Goal: Task Accomplishment & Management: Use online tool/utility

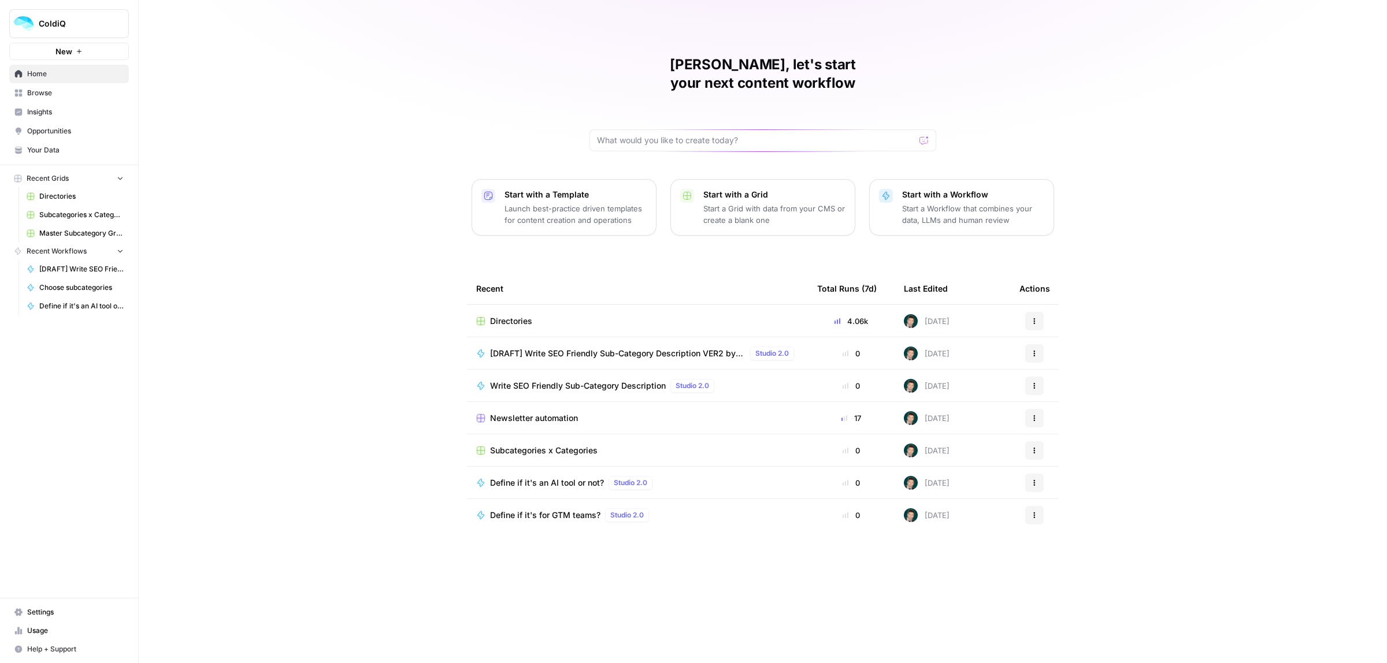
click at [532, 413] on span "Newsletter automation" at bounding box center [534, 419] width 88 height 12
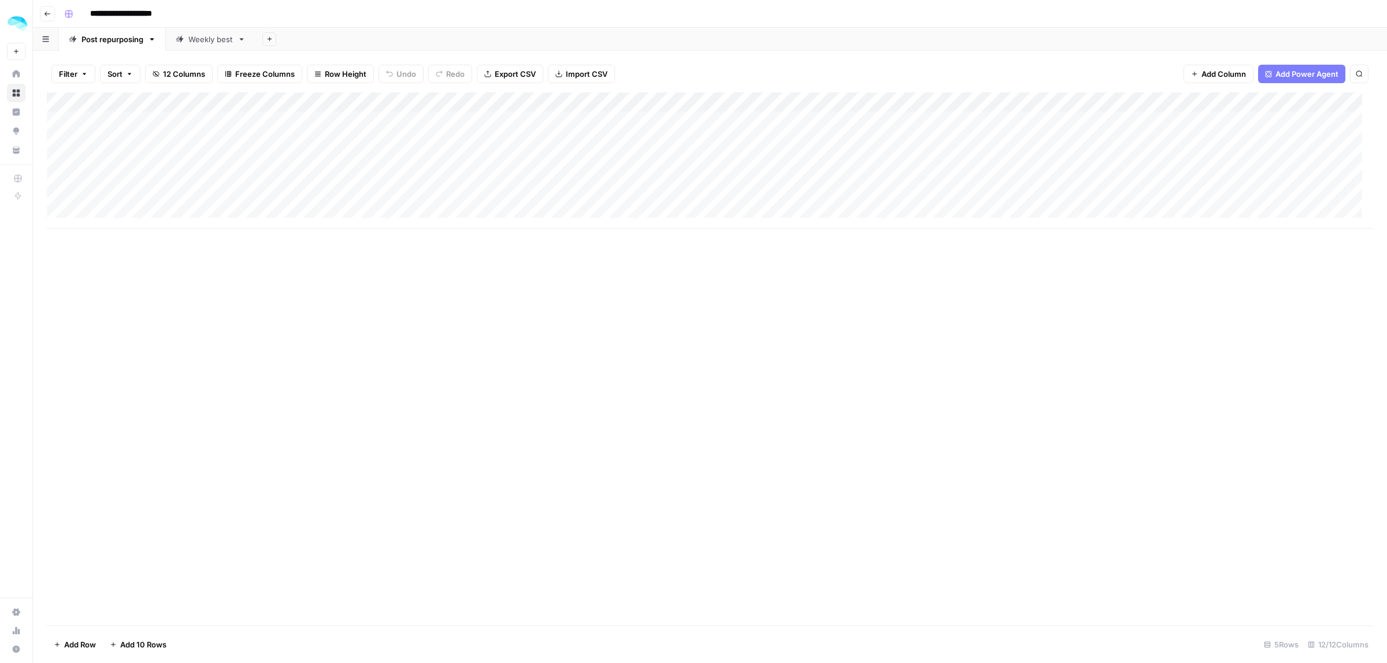
click at [81, 642] on span "Add Row" at bounding box center [80, 645] width 32 height 12
click at [108, 215] on div "Add Column" at bounding box center [710, 170] width 1326 height 156
click at [108, 215] on input at bounding box center [183, 222] width 185 height 14
type input "**********"
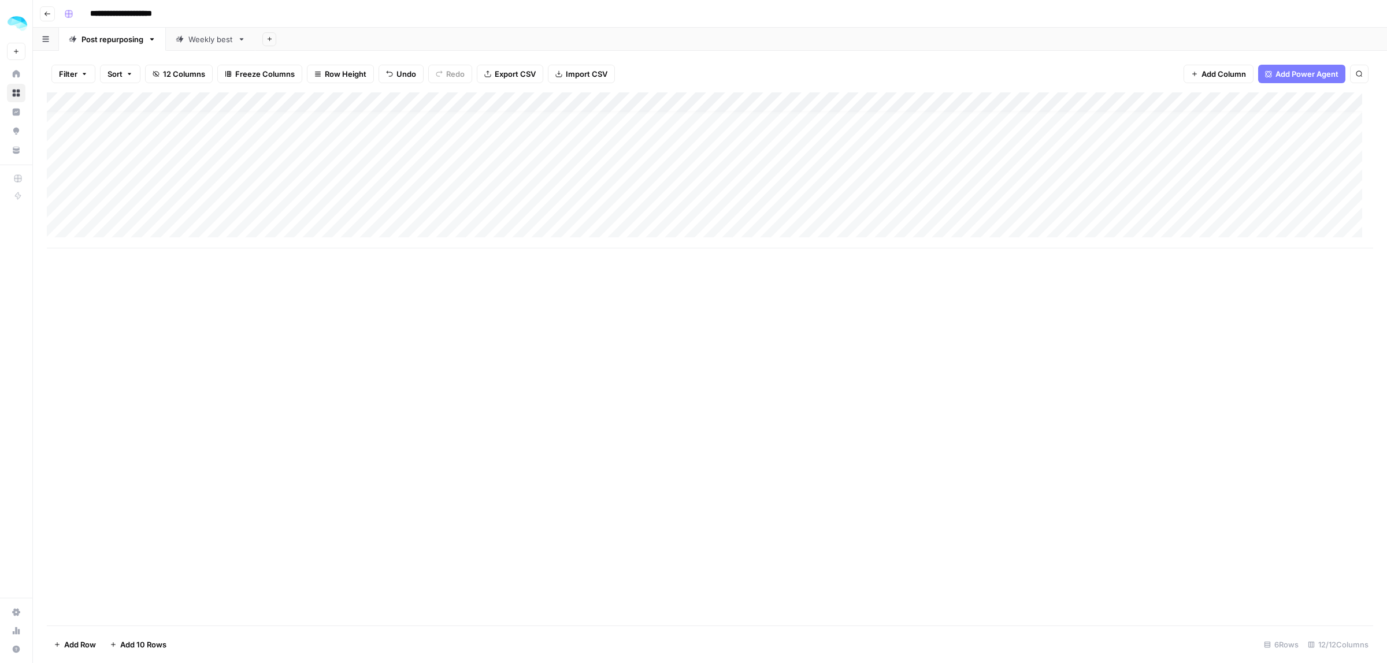
click at [295, 207] on div "Add Column" at bounding box center [710, 170] width 1326 height 156
click at [566, 209] on div "Add Column" at bounding box center [710, 170] width 1326 height 156
click at [831, 206] on div "Add Column" at bounding box center [710, 170] width 1326 height 156
click at [876, 209] on div "Add Column" at bounding box center [710, 170] width 1326 height 156
click at [728, 206] on div "Add Column" at bounding box center [710, 170] width 1326 height 156
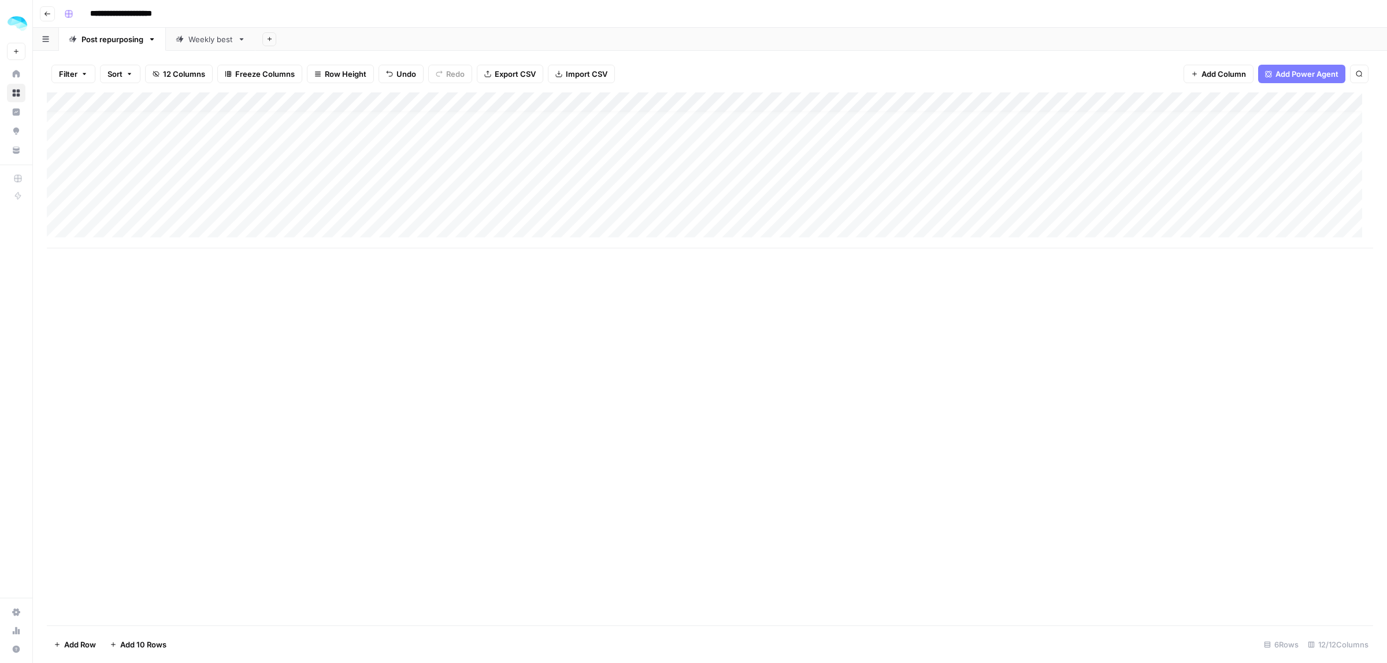
click at [728, 206] on div "Add Column" at bounding box center [710, 170] width 1326 height 156
click at [209, 206] on div "Add Column" at bounding box center [710, 170] width 1326 height 156
click at [741, 209] on div "Add Column" at bounding box center [710, 170] width 1326 height 156
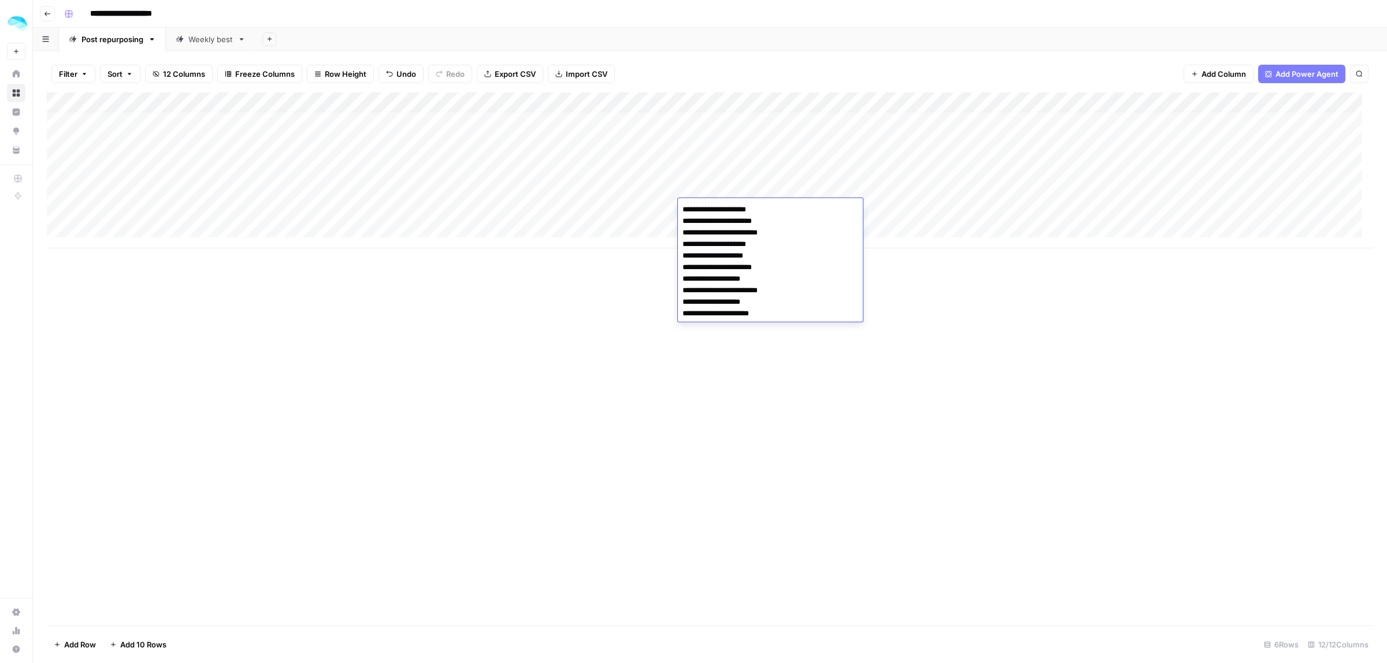
drag, startPoint x: 766, startPoint y: 209, endPoint x: 666, endPoint y: 203, distance: 100.1
click at [666, 203] on body "**********" at bounding box center [693, 331] width 1387 height 663
click at [994, 429] on div "Add Column" at bounding box center [710, 358] width 1326 height 533
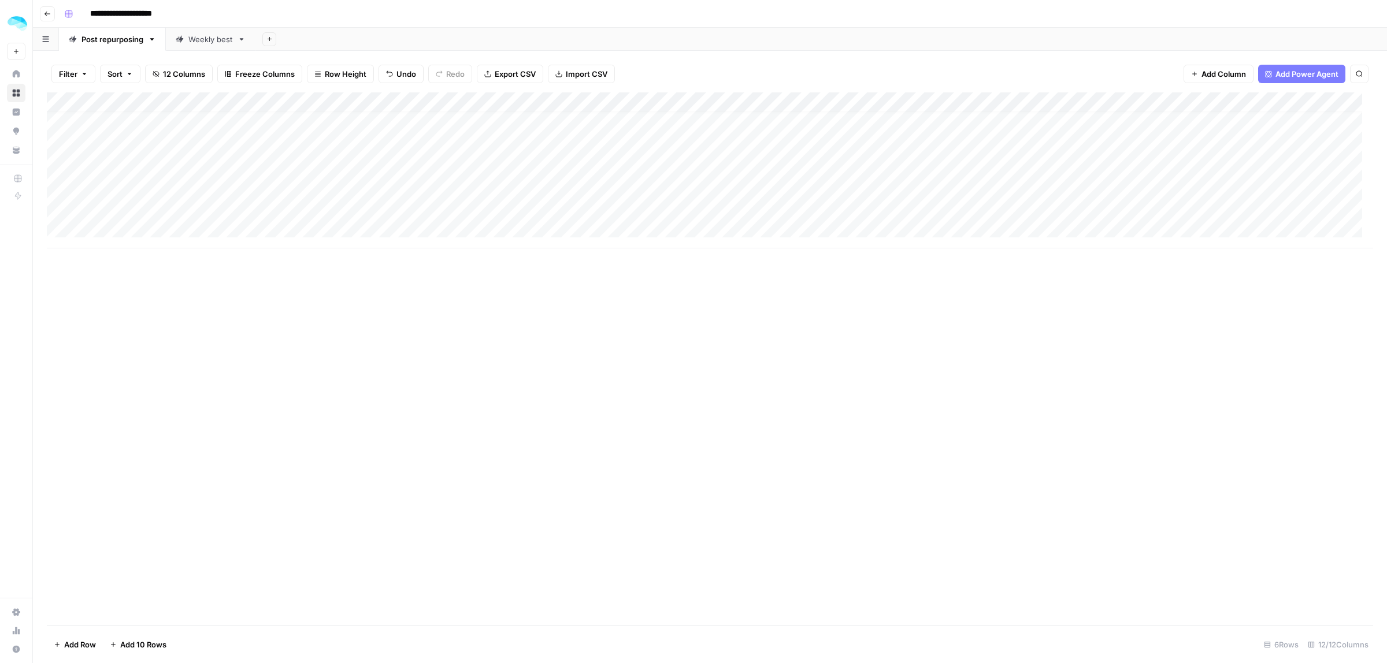
click at [1007, 211] on div "Add Column" at bounding box center [710, 170] width 1326 height 156
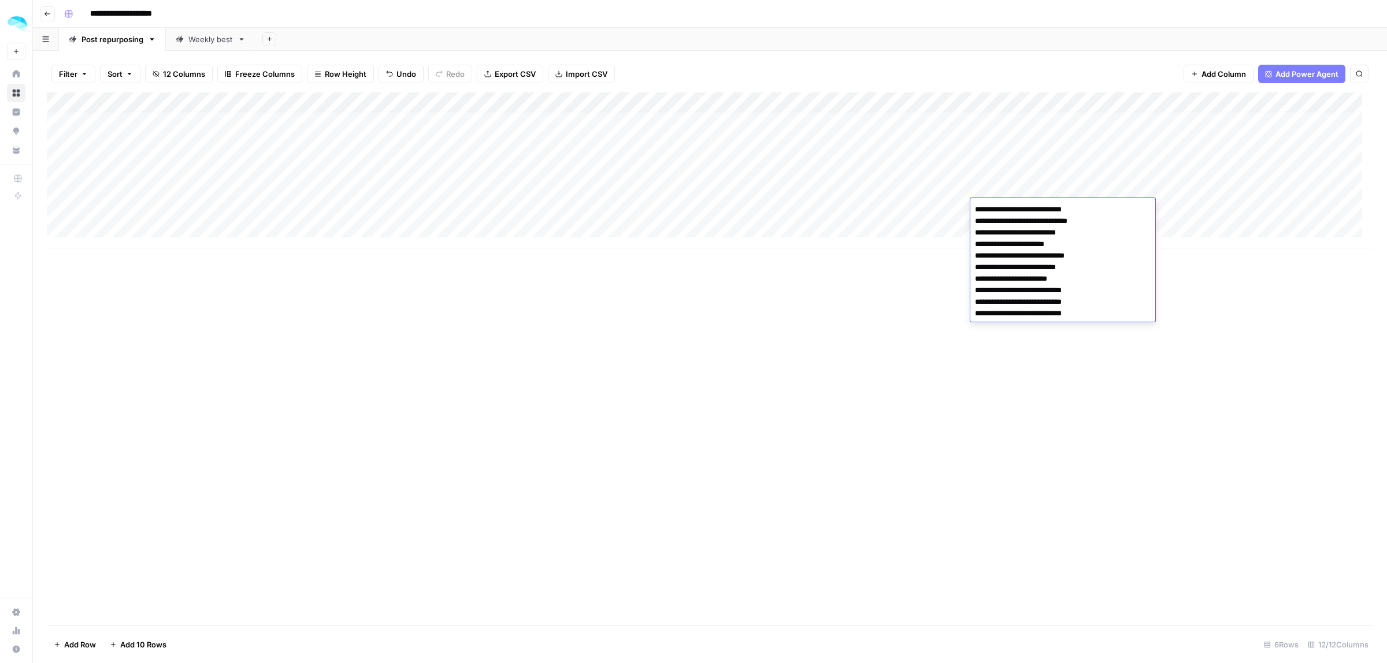
drag, startPoint x: 1085, startPoint y: 255, endPoint x: 982, endPoint y: 255, distance: 102.8
click at [982, 255] on textarea "**********" at bounding box center [1062, 262] width 185 height 120
click at [922, 351] on div "Add Column" at bounding box center [710, 358] width 1326 height 533
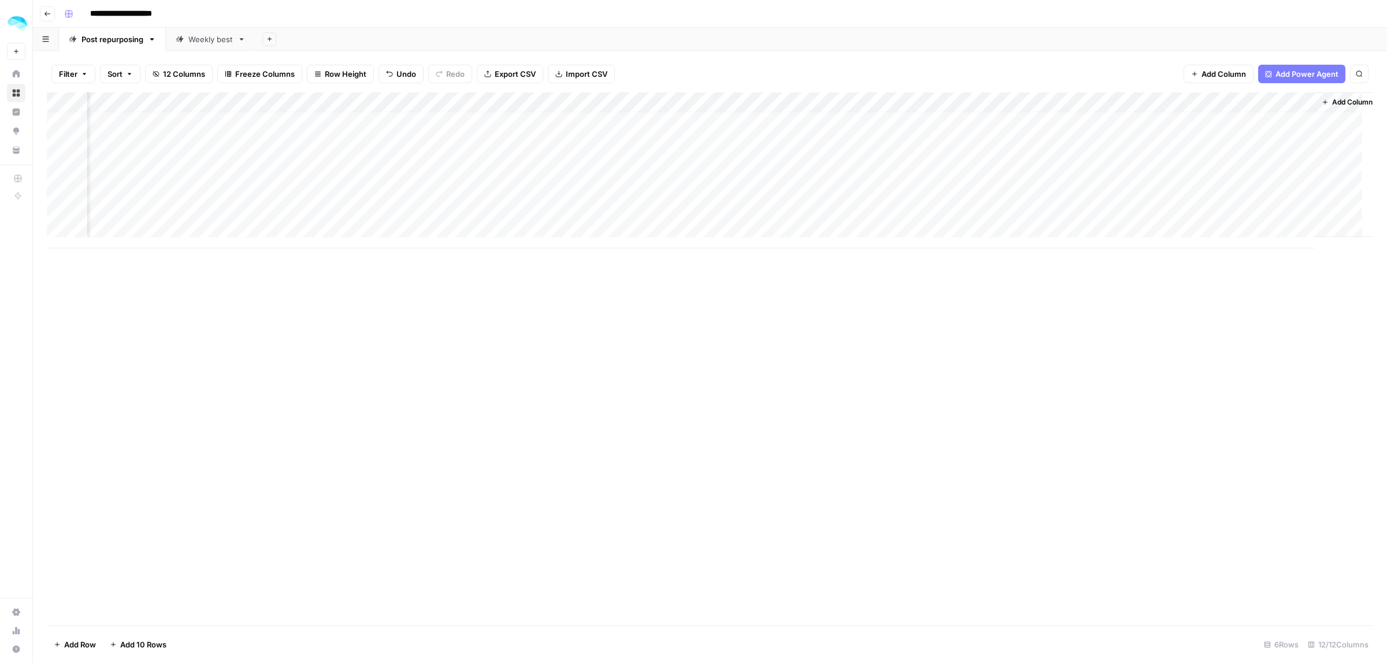
scroll to position [10, 406]
click at [735, 206] on div "Add Column" at bounding box center [710, 170] width 1326 height 156
click at [1013, 192] on div "Add Column" at bounding box center [710, 170] width 1326 height 156
click at [1008, 211] on div "Add Column" at bounding box center [710, 170] width 1326 height 156
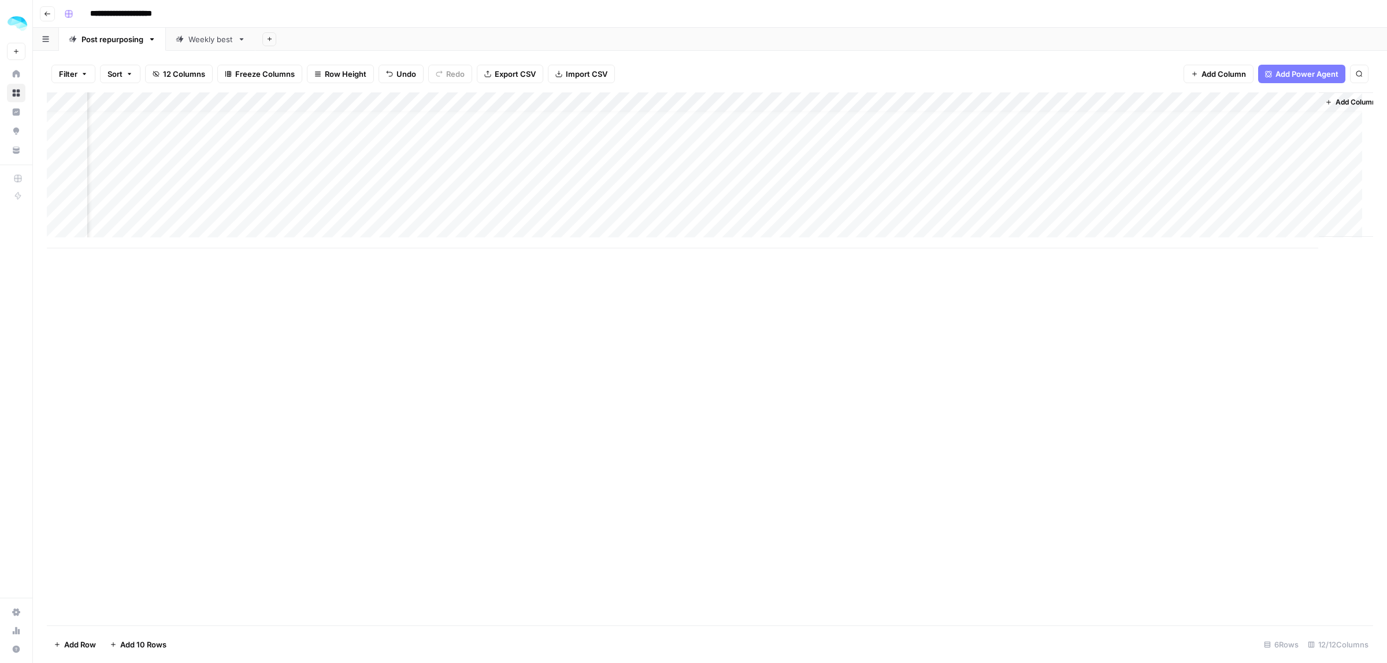
click at [1160, 295] on div "Add Column" at bounding box center [710, 358] width 1326 height 533
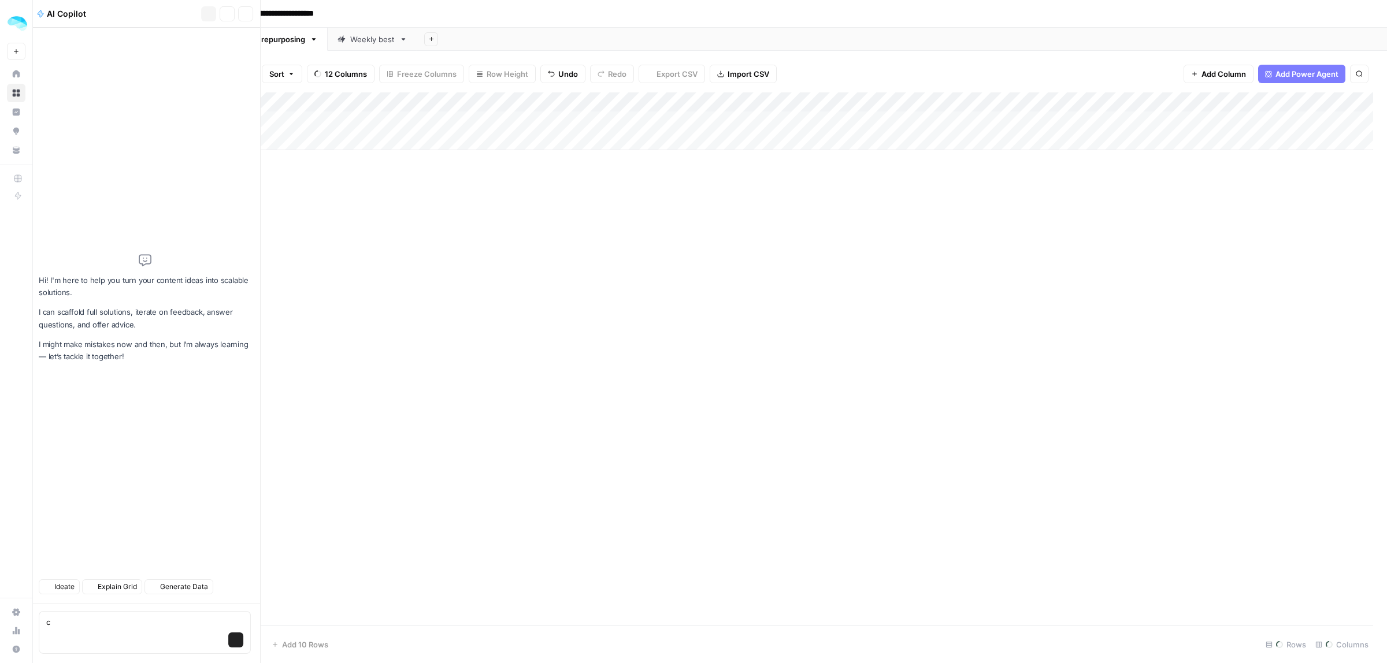
scroll to position [0, 406]
type textarea "c"
click at [241, 7] on button "Close" at bounding box center [248, 13] width 15 height 15
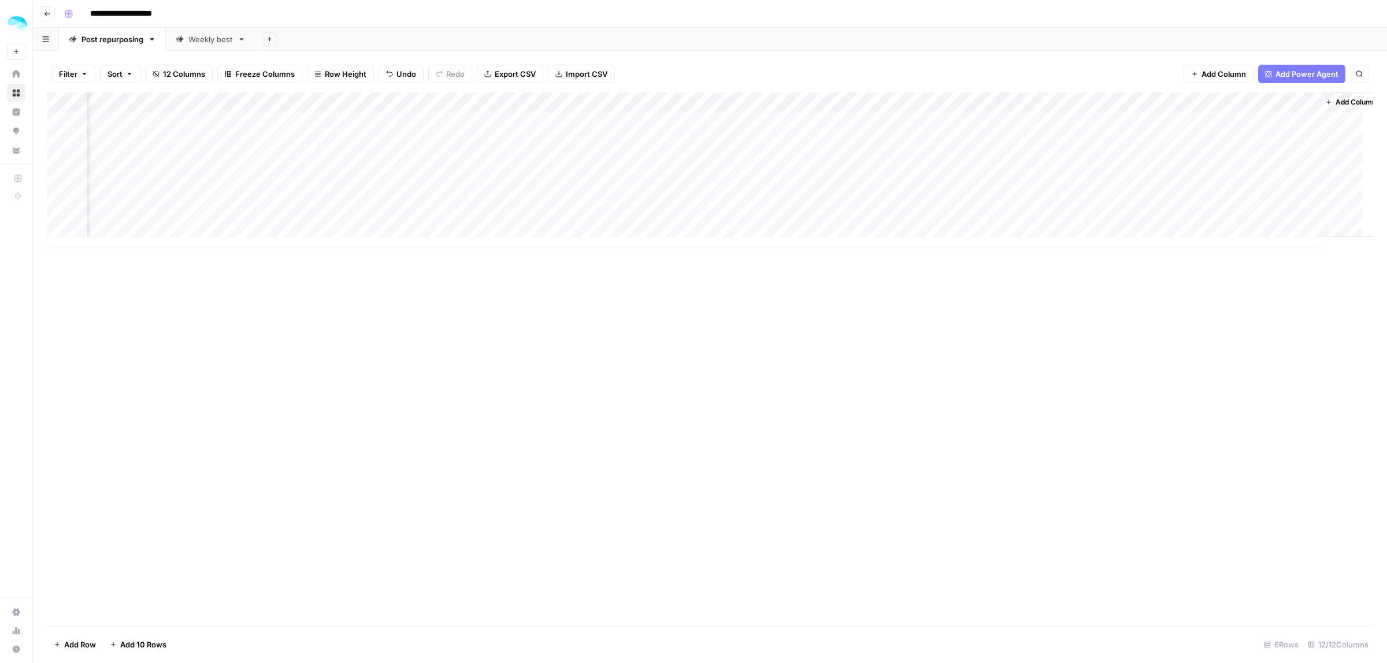
click at [1004, 221] on div "Add Column" at bounding box center [710, 170] width 1326 height 156
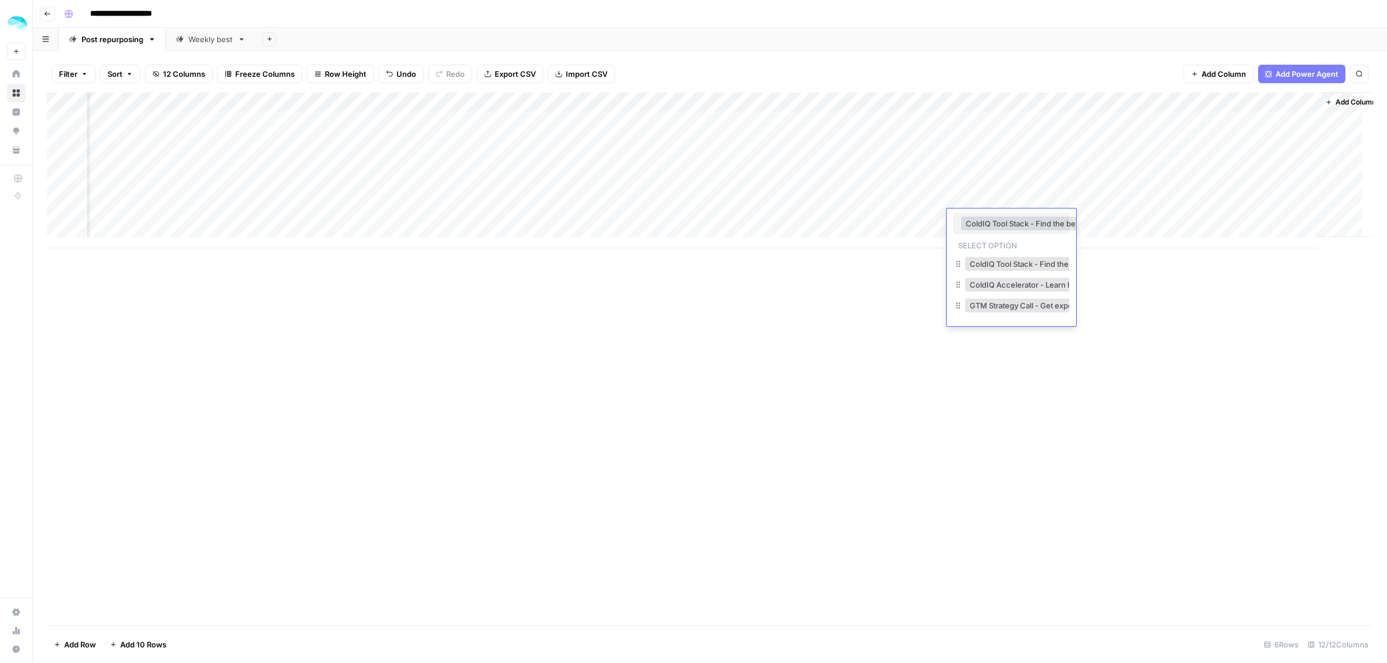
scroll to position [0, 267]
click at [965, 227] on button "ColdIQ Tool Stack - Find the best AI tools (1.500+ vetted) to speed up sales an…" at bounding box center [885, 224] width 375 height 14
click at [969, 233] on div "ColdIQ Tool Stack - Find the best AI tools (1.500+ vetted) to speed up sales an…" at bounding box center [1010, 268] width 129 height 118
click at [965, 244] on div "ColdIQ Tool Stack - Find the best AI tools (1.500+ vetted) to speed up sales an…" at bounding box center [1010, 268] width 129 height 118
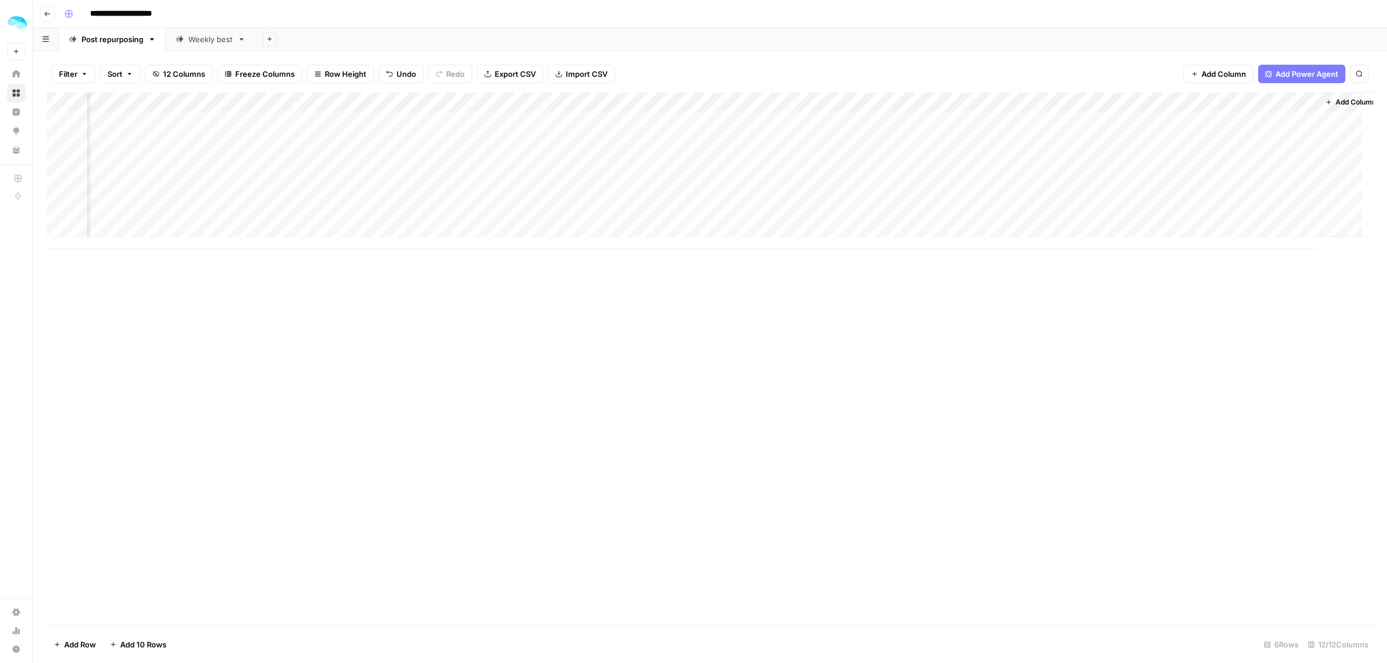
click at [971, 347] on div "Add Column" at bounding box center [710, 358] width 1326 height 533
click at [987, 218] on div "Add Column" at bounding box center [710, 170] width 1326 height 156
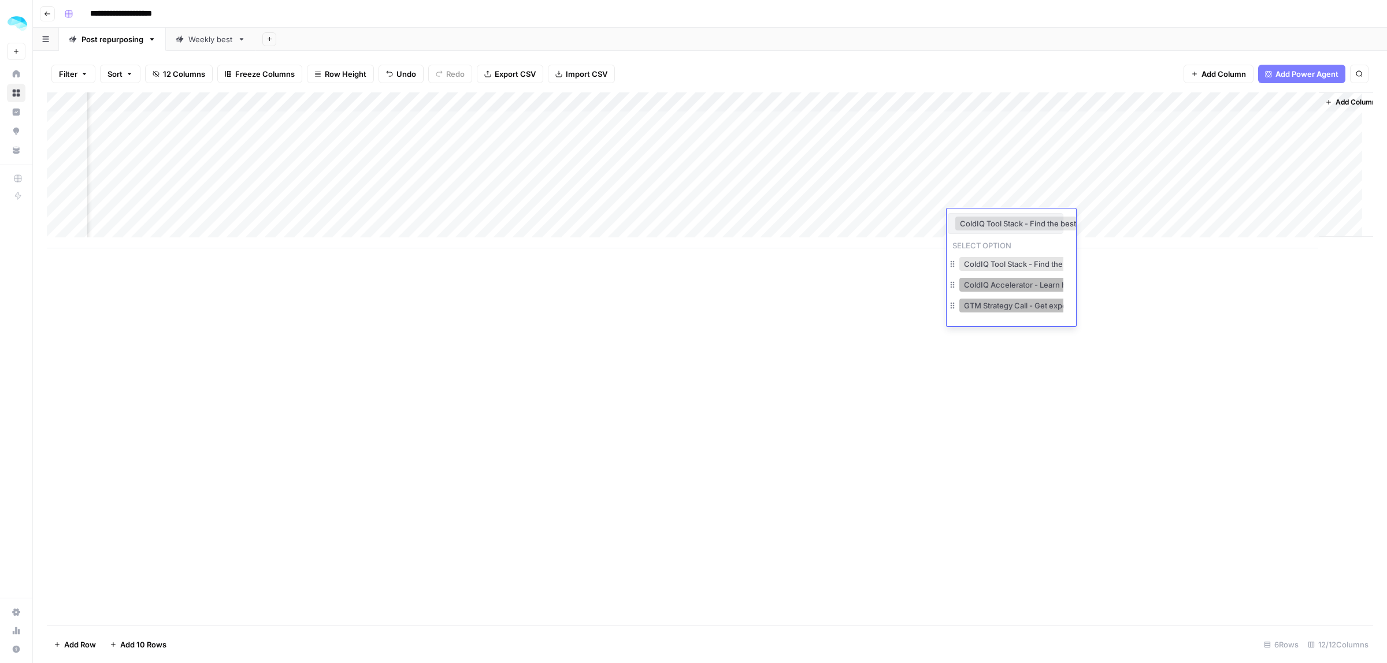
click at [986, 312] on button "GTM Strategy Call - Get expert help to fix your GTM = fast. One call. Clear nex…" at bounding box center [1114, 306] width 310 height 14
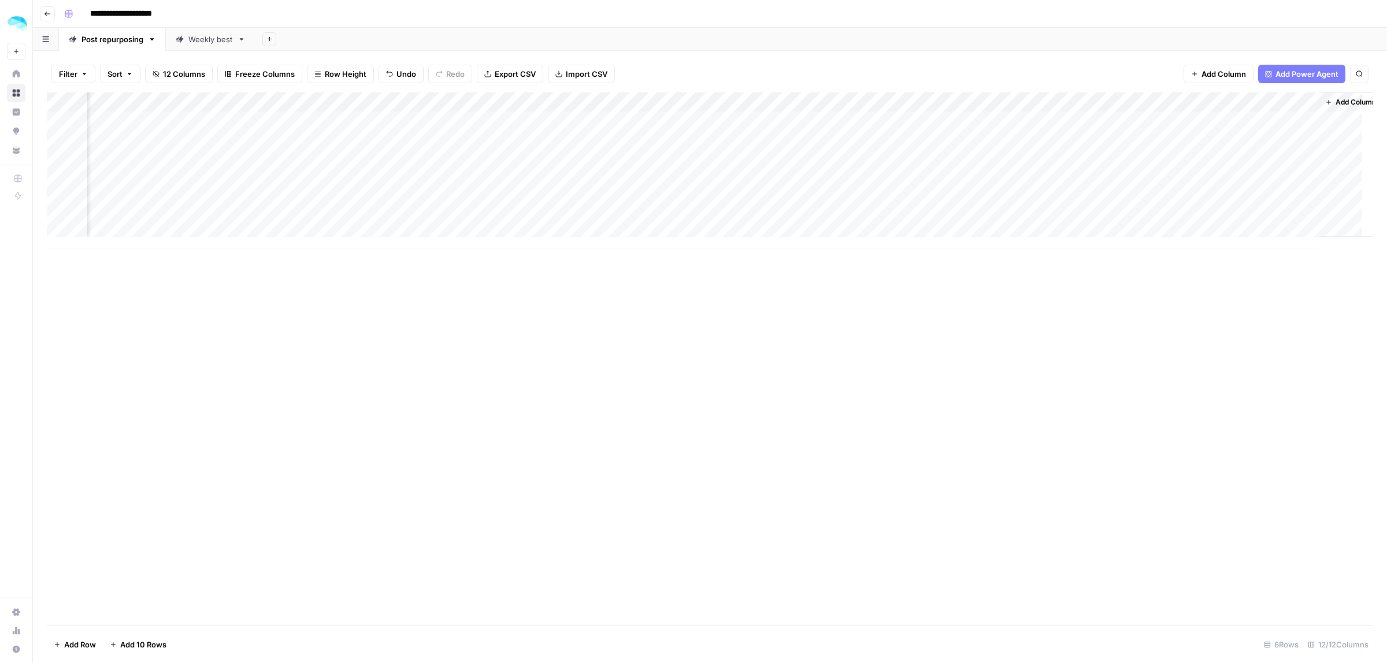
click at [879, 215] on div "Add Column" at bounding box center [710, 170] width 1326 height 156
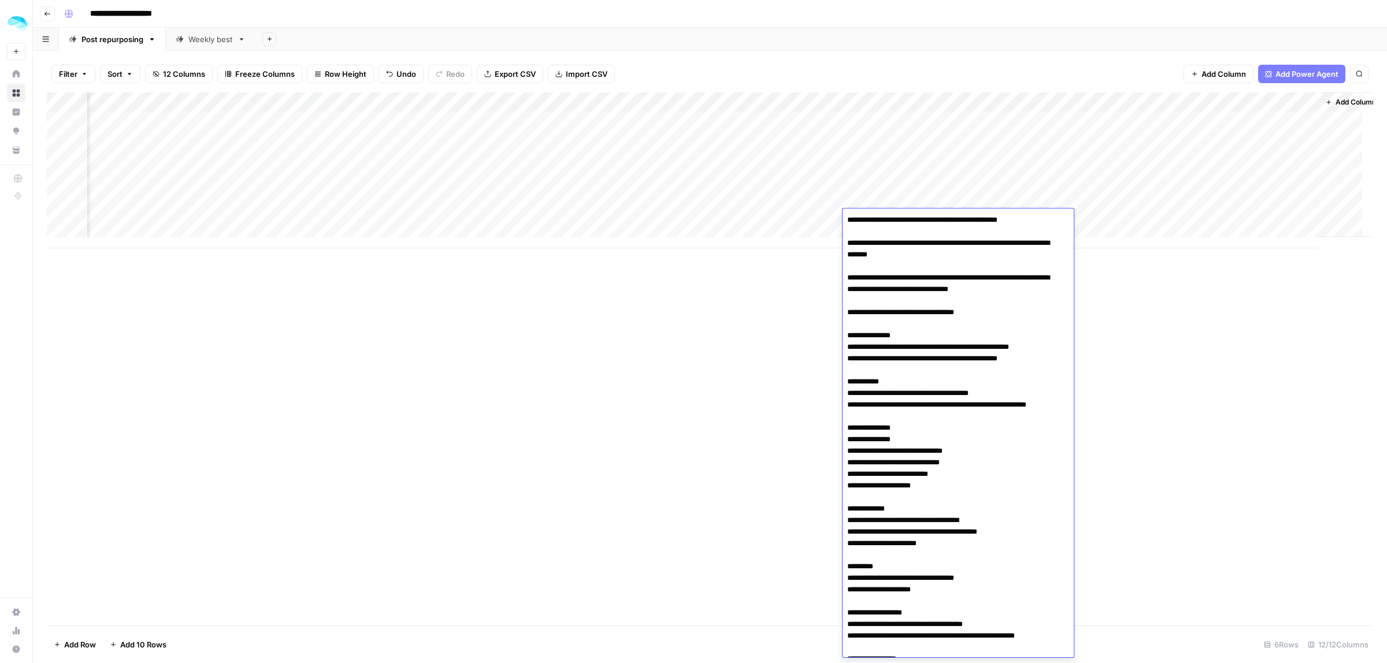
scroll to position [125, 0]
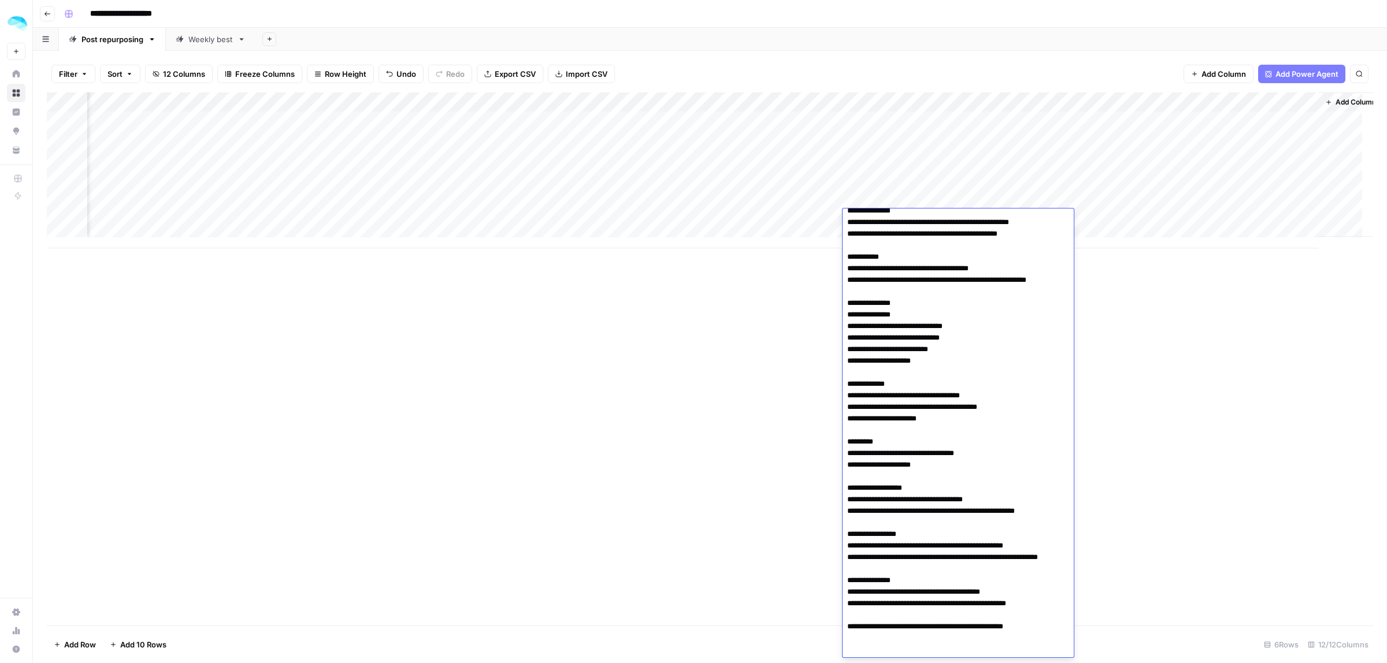
drag, startPoint x: 846, startPoint y: 243, endPoint x: 1069, endPoint y: 653, distance: 466.6
click at [1069, 653] on div at bounding box center [957, 433] width 231 height 449
click at [1248, 359] on div "Add Column" at bounding box center [710, 358] width 1326 height 533
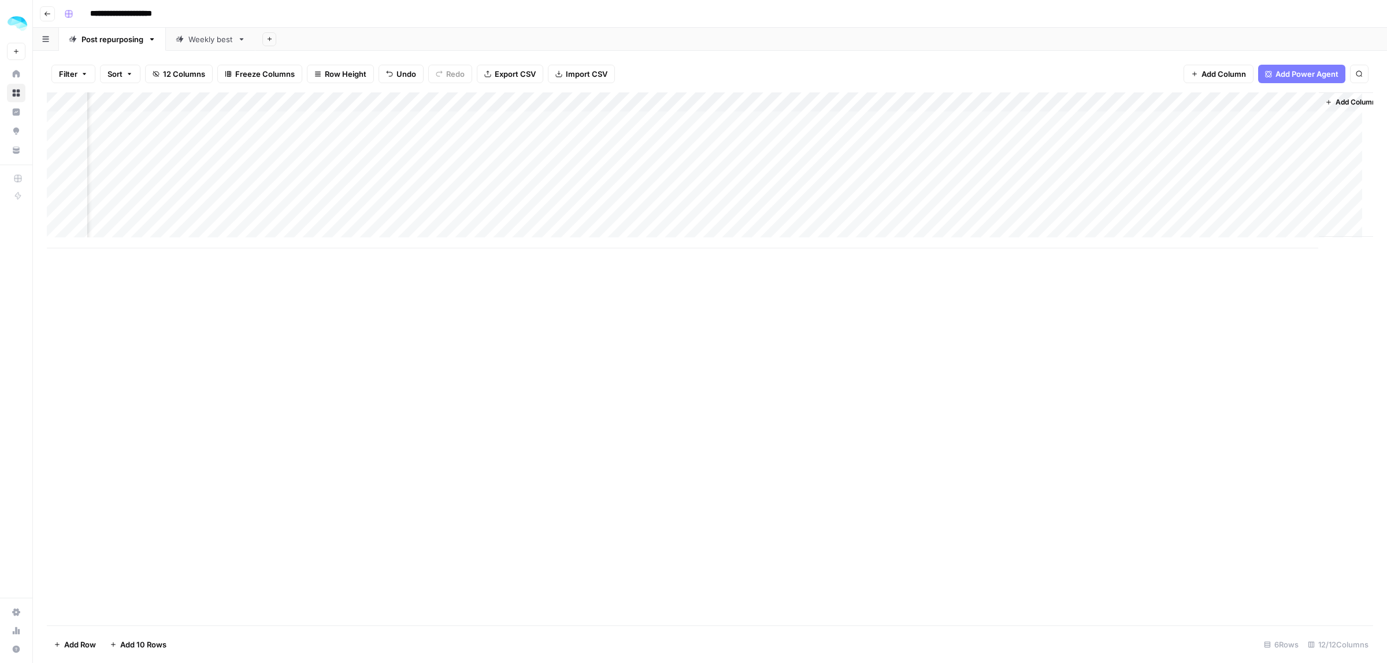
click at [1118, 220] on div "Add Column" at bounding box center [710, 170] width 1326 height 156
click at [1268, 221] on div "Add Column" at bounding box center [710, 170] width 1326 height 156
drag, startPoint x: 1142, startPoint y: 226, endPoint x: 1142, endPoint y: 215, distance: 11.6
click at [1142, 215] on body "**********" at bounding box center [693, 331] width 1387 height 663
